Goal: Task Accomplishment & Management: Complete application form

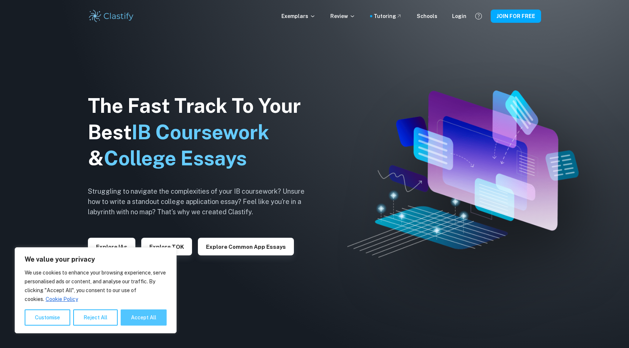
click at [138, 315] on button "Accept All" at bounding box center [144, 318] width 46 height 16
checkbox input "true"
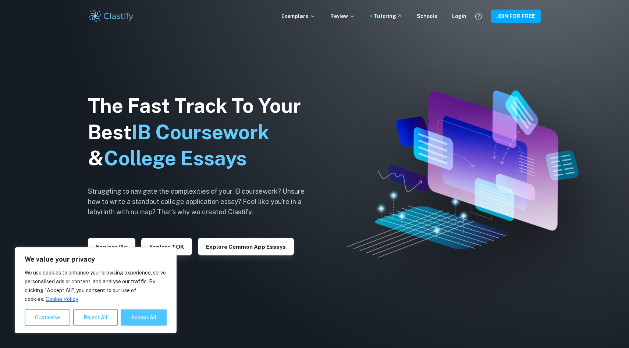
checkbox input "true"
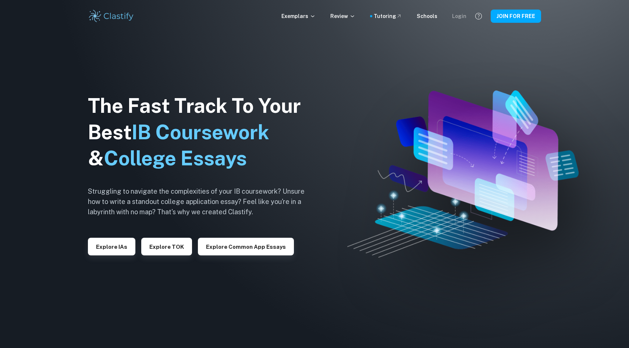
click at [458, 17] on div "Login" at bounding box center [459, 16] width 14 height 8
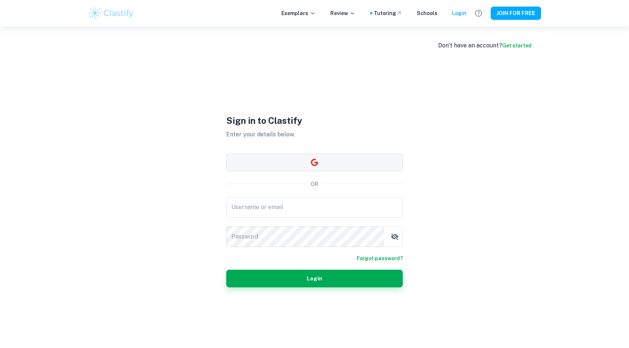
click at [292, 160] on button "button" at bounding box center [314, 163] width 176 height 18
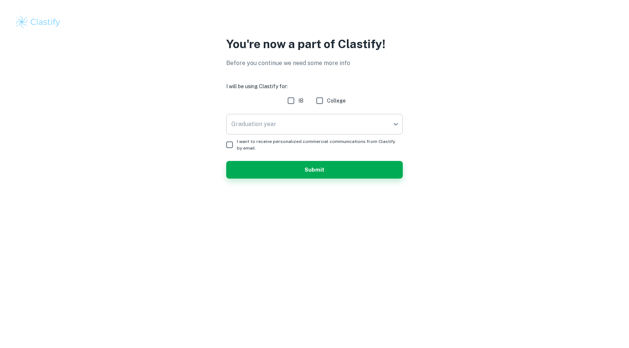
click at [351, 123] on body "We value your privacy We use cookies to enhance your browsing experience, serve…" at bounding box center [314, 174] width 629 height 348
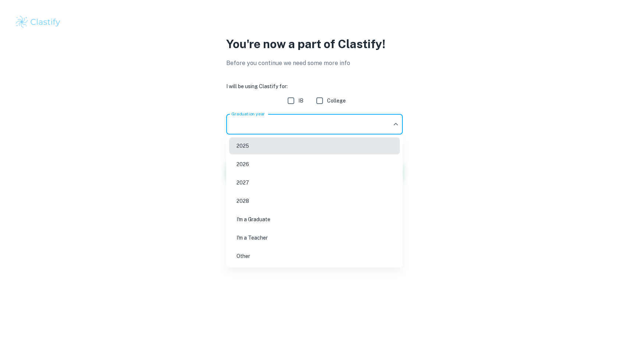
click at [288, 98] on div at bounding box center [314, 174] width 629 height 348
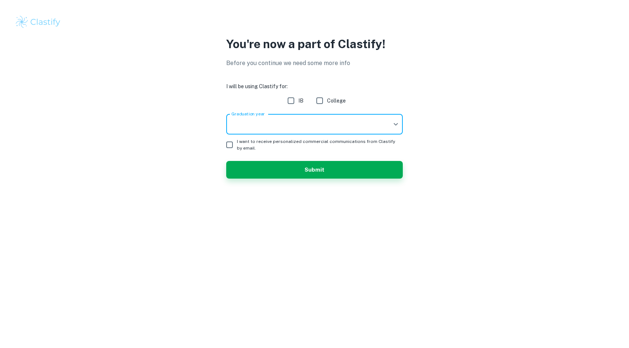
click at [295, 118] on body "We value your privacy We use cookies to enhance your browsing experience, serve…" at bounding box center [314, 174] width 629 height 348
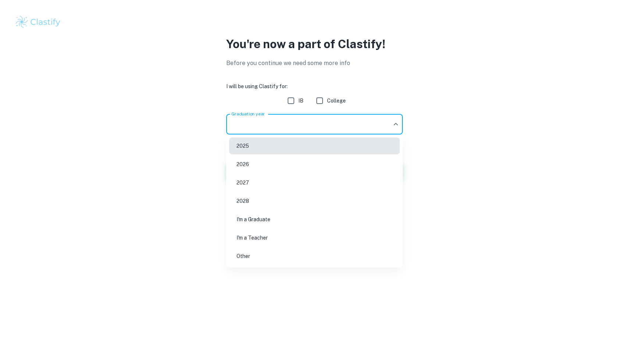
click at [287, 101] on div at bounding box center [314, 174] width 629 height 348
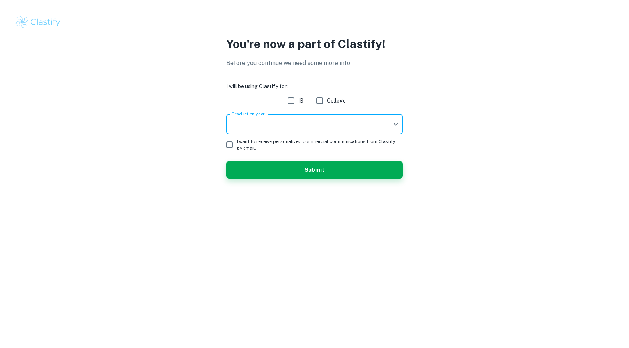
click at [290, 101] on input "IB" at bounding box center [290, 100] width 15 height 15
checkbox input "true"
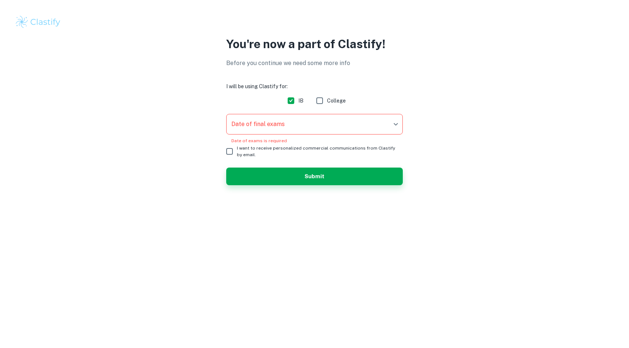
click at [293, 121] on body "We value your privacy We use cookies to enhance your browsing experience, serve…" at bounding box center [314, 174] width 629 height 348
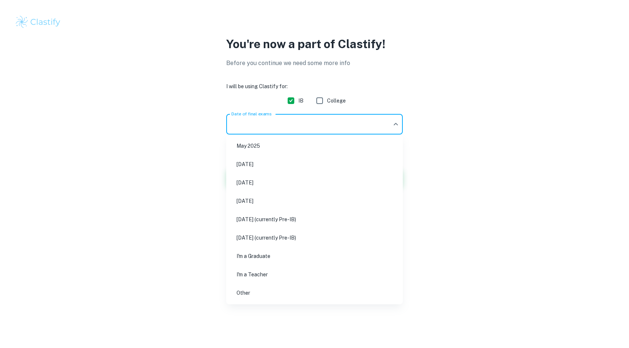
click at [310, 227] on li "May 2027 (currently Pre-IB)" at bounding box center [314, 219] width 171 height 17
type input "M27"
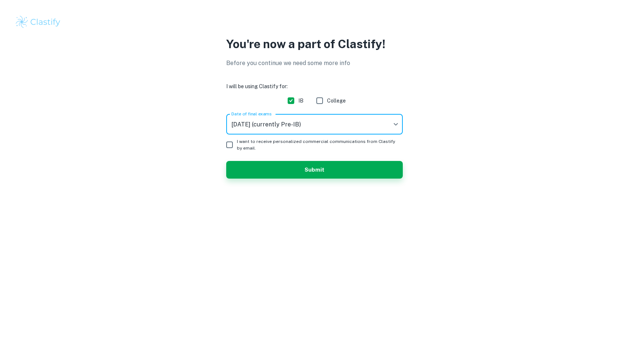
click at [229, 146] on input "I want to receive personalized commercial communications from Clastify by email." at bounding box center [229, 145] width 15 height 15
checkbox input "true"
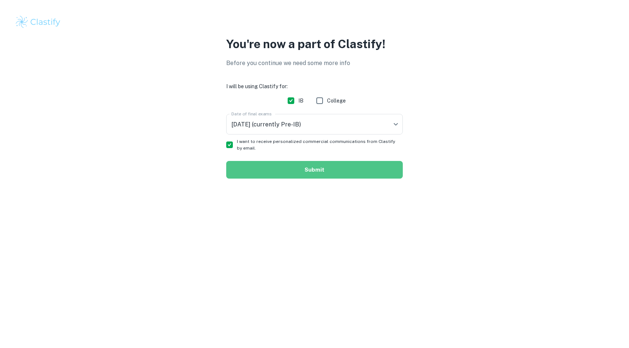
click at [276, 176] on button "Submit" at bounding box center [314, 170] width 176 height 18
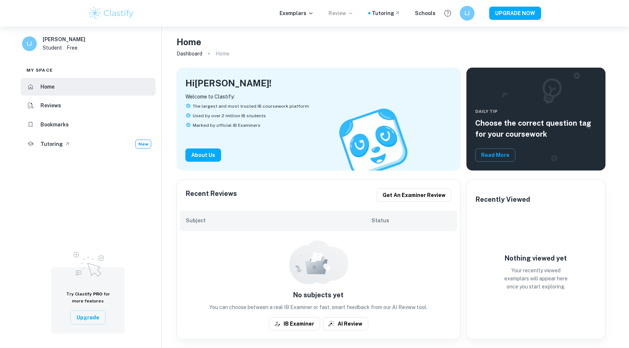
click at [341, 13] on p "Review" at bounding box center [340, 13] width 25 height 8
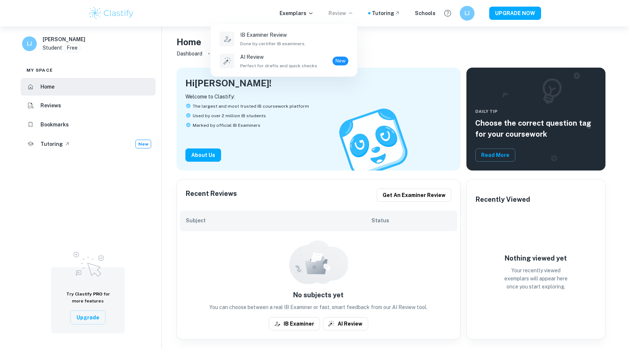
click at [309, 12] on div at bounding box center [314, 174] width 629 height 348
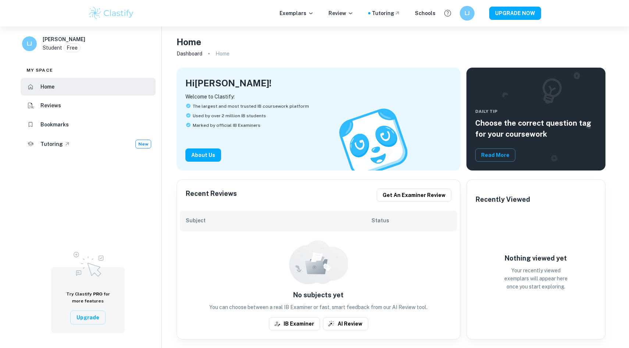
click at [309, 12] on p "Exemplars" at bounding box center [296, 13] width 34 height 8
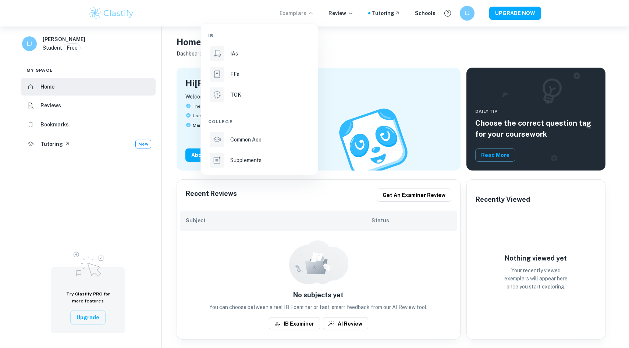
click at [375, 26] on div at bounding box center [314, 174] width 629 height 348
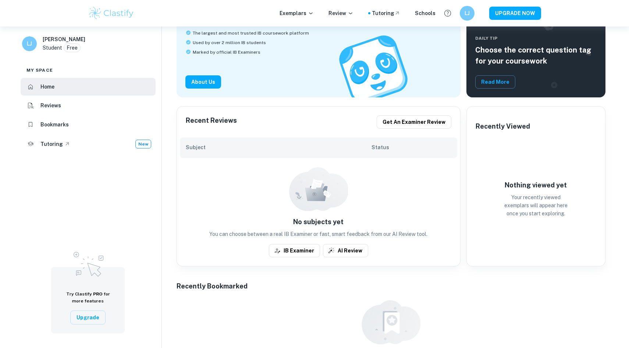
scroll to position [75, 0]
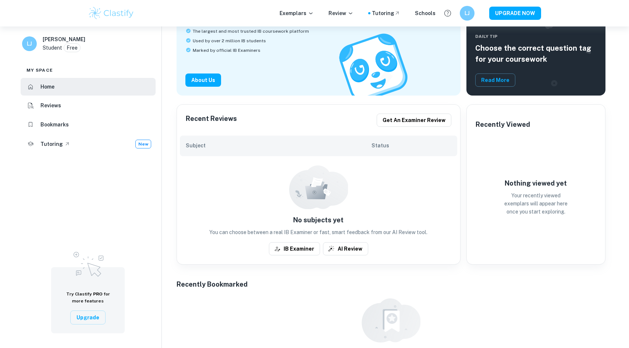
click at [276, 147] on h6 "Subject" at bounding box center [279, 146] width 186 height 8
click at [373, 192] on div "No subjects yet You can choose between a real IB Examiner or fast, smart feedba…" at bounding box center [318, 210] width 283 height 108
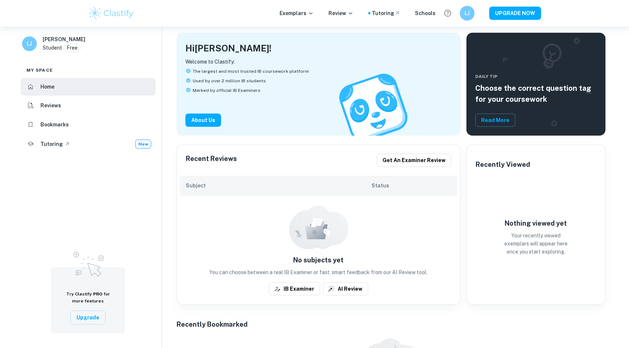
scroll to position [0, 0]
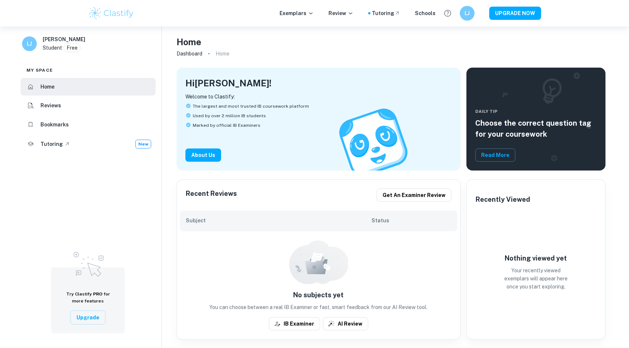
click at [427, 53] on ol "Dashboard Home" at bounding box center [390, 54] width 429 height 10
click at [219, 50] on p "Home" at bounding box center [222, 54] width 14 height 8
click at [186, 55] on link "Dashboard" at bounding box center [189, 54] width 26 height 10
click at [221, 57] on p "Home" at bounding box center [222, 54] width 14 height 8
click at [217, 53] on p "Home" at bounding box center [222, 54] width 14 height 8
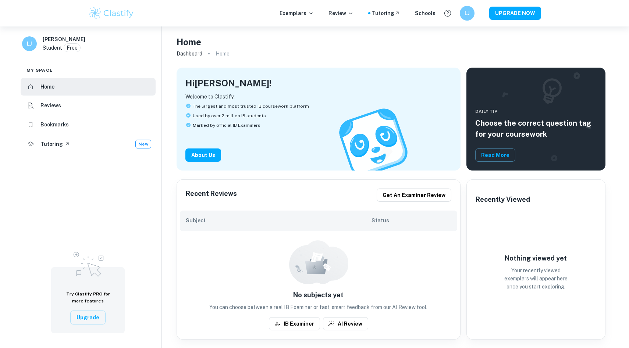
click at [208, 53] on span at bounding box center [208, 53] width 1 height 1
click at [230, 49] on ol "Dashboard Home" at bounding box center [390, 54] width 429 height 10
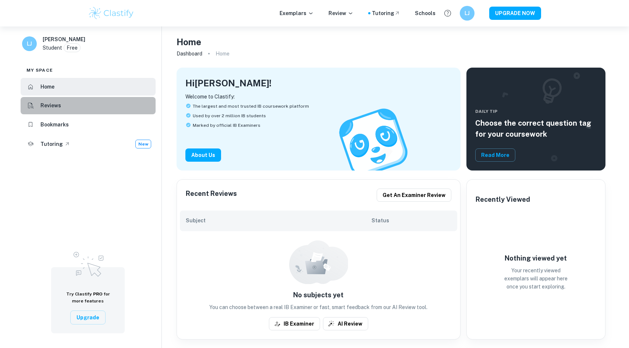
click at [86, 103] on li "Reviews" at bounding box center [88, 106] width 135 height 18
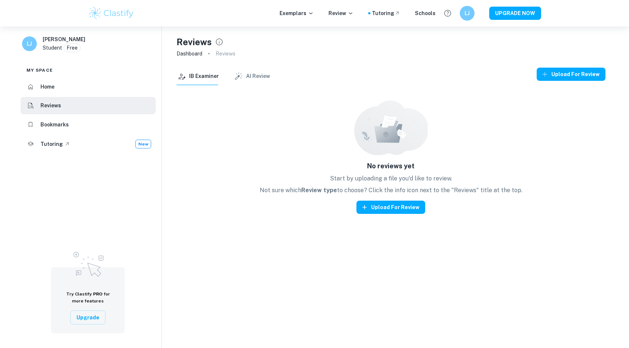
click at [96, 91] on li "Home" at bounding box center [88, 87] width 135 height 18
